Goal: Information Seeking & Learning: Learn about a topic

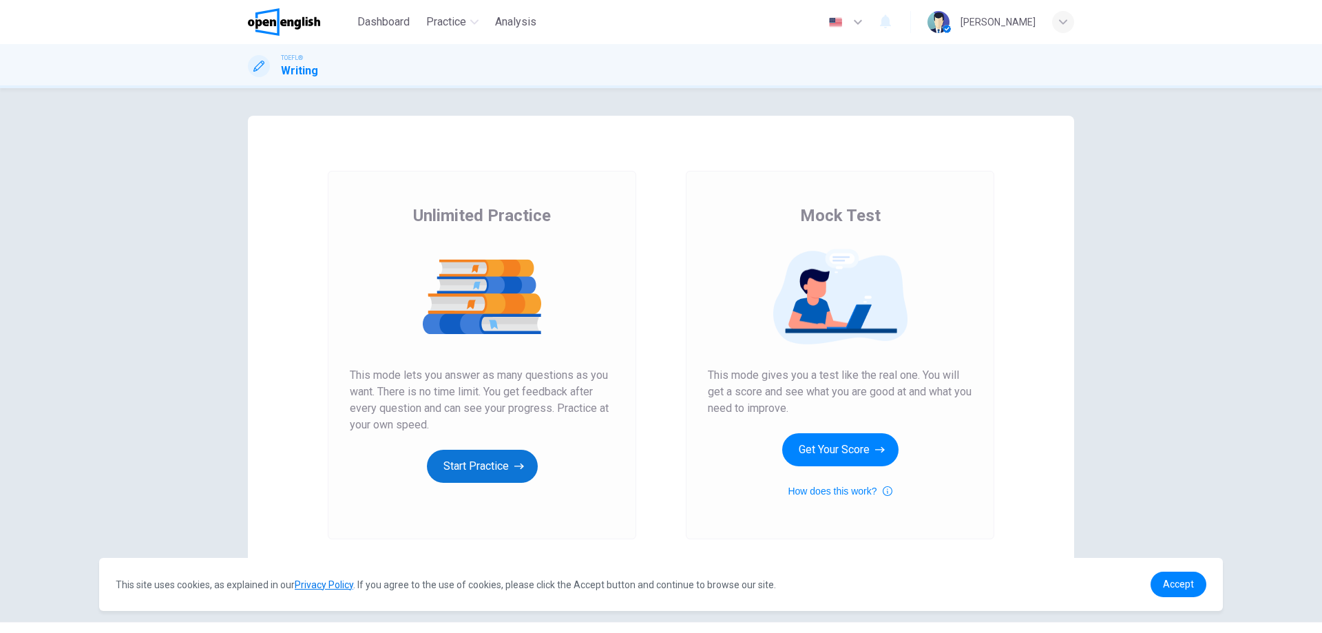
click at [509, 459] on button "Start Practice" at bounding box center [482, 466] width 111 height 33
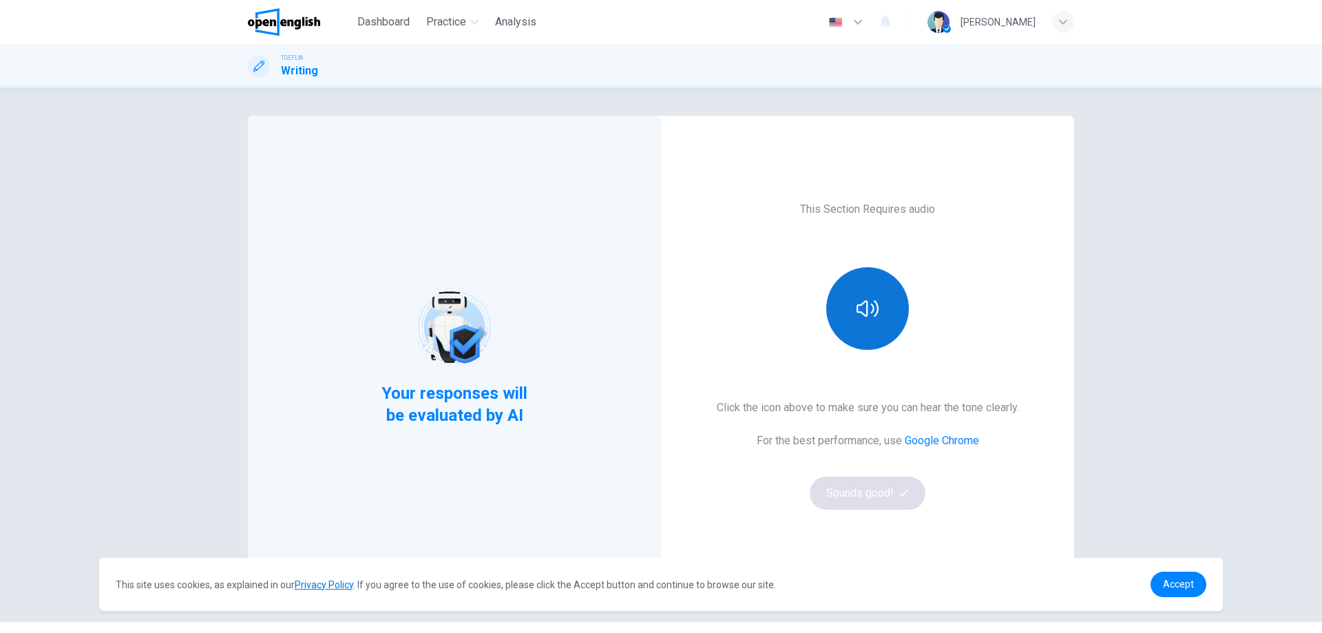
click at [876, 314] on button "button" at bounding box center [867, 308] width 83 height 83
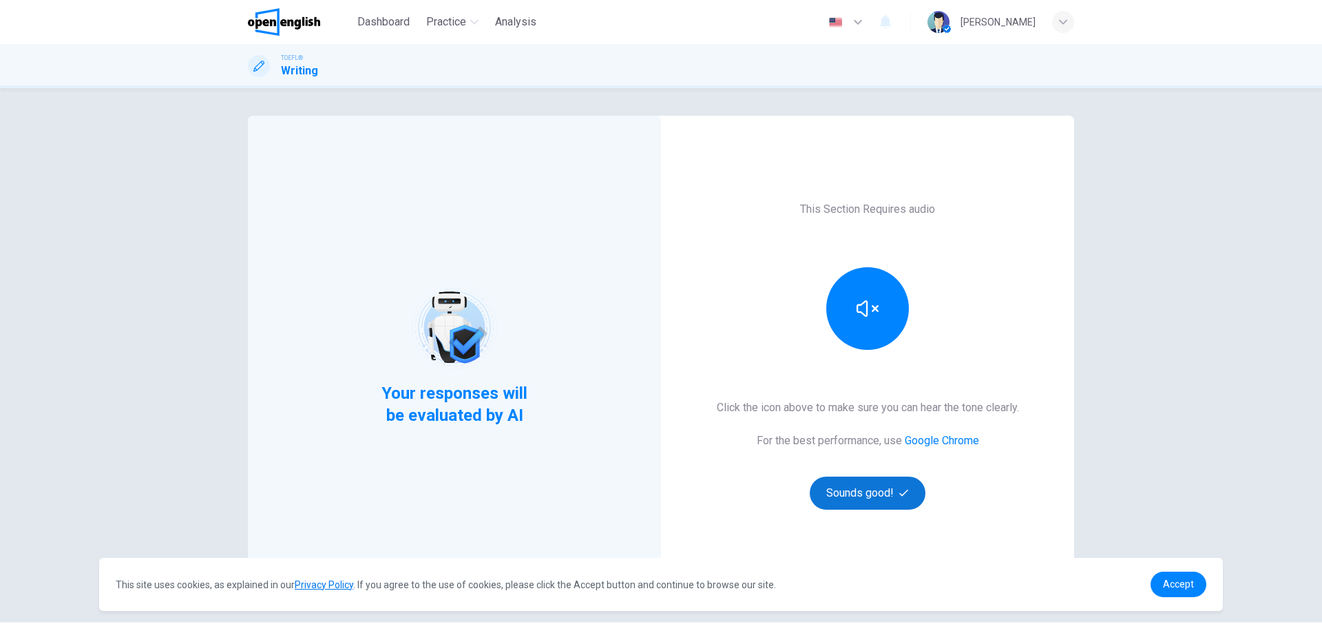
click at [870, 490] on button "Sounds good!" at bounding box center [868, 492] width 116 height 33
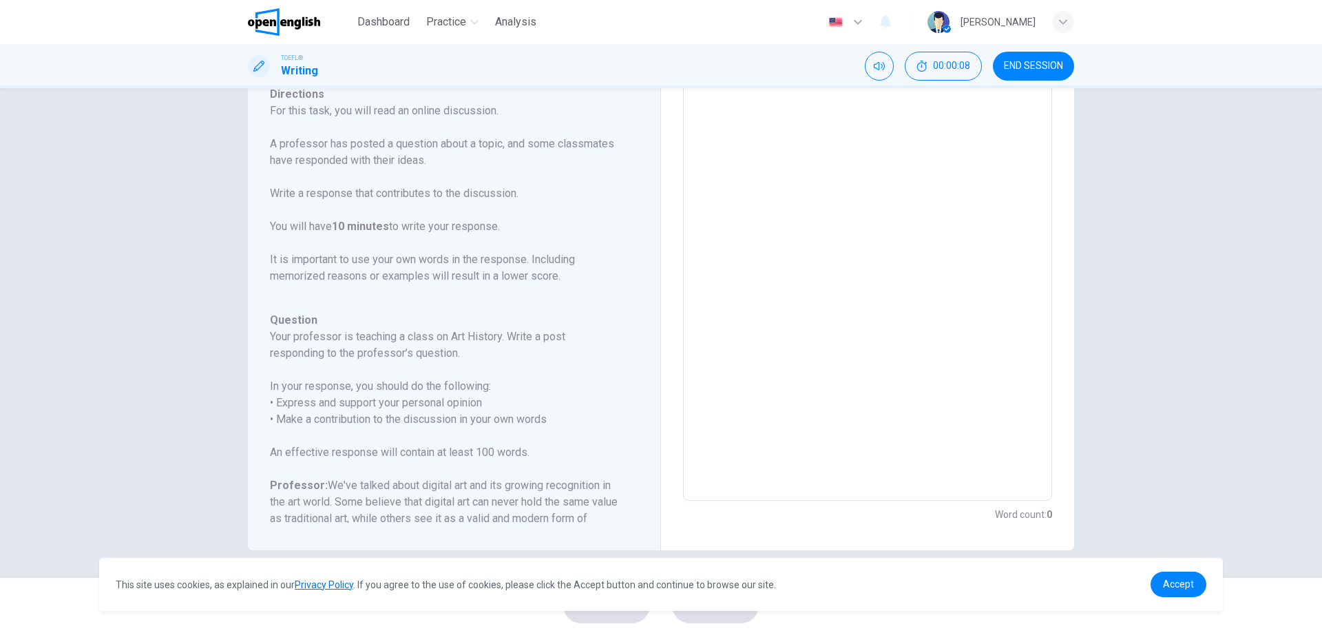
click at [1188, 598] on div "This site uses cookies, as explained in our Privacy Policy . If you agree to th…" at bounding box center [661, 584] width 1124 height 53
click at [1177, 585] on span "Accept" at bounding box center [1178, 583] width 31 height 11
